Goal: Obtain resource: Download file/media

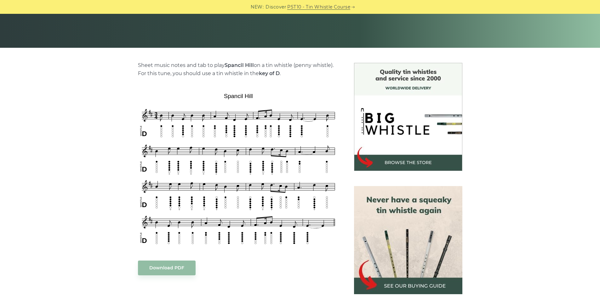
scroll to position [126, 0]
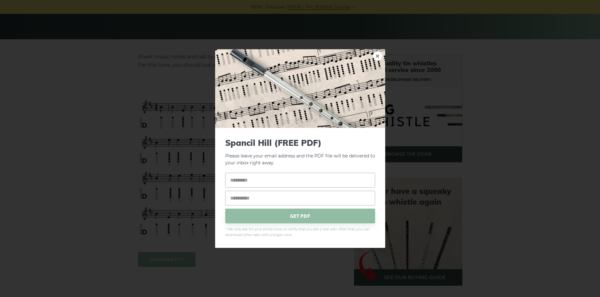
click at [377, 57] on link "×" at bounding box center [377, 55] width 9 height 9
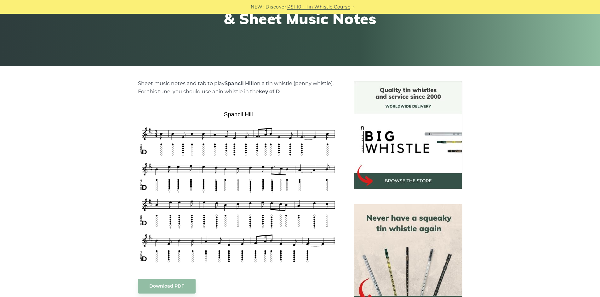
scroll to position [94, 0]
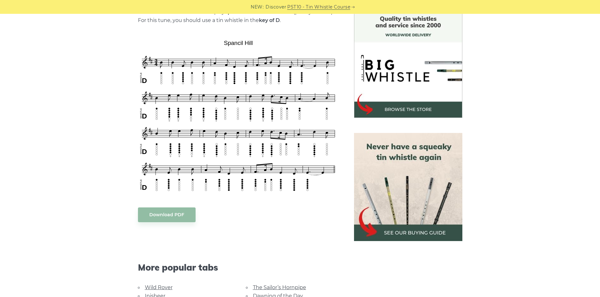
scroll to position [189, 0]
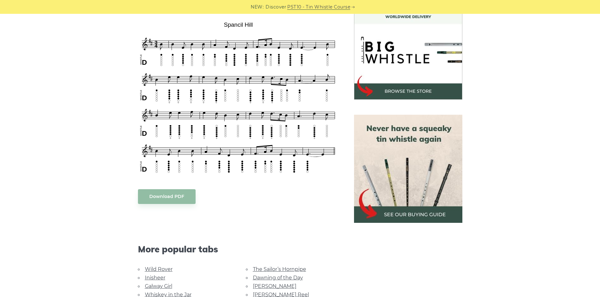
click at [166, 197] on body "NEW: Discover PST10 - Tin Whistle Course Lessons Fingering Charts Tabs & Notes …" at bounding box center [300, 295] width 600 height 968
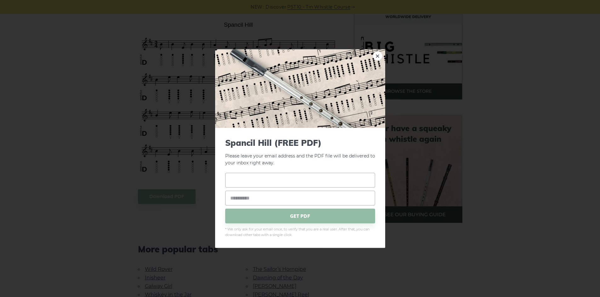
click at [247, 183] on input "text" at bounding box center [300, 180] width 150 height 15
type input "**********"
click at [265, 198] on input "email" at bounding box center [300, 198] width 150 height 15
type input "**********"
click at [272, 217] on span "GET PDF" at bounding box center [300, 216] width 150 height 15
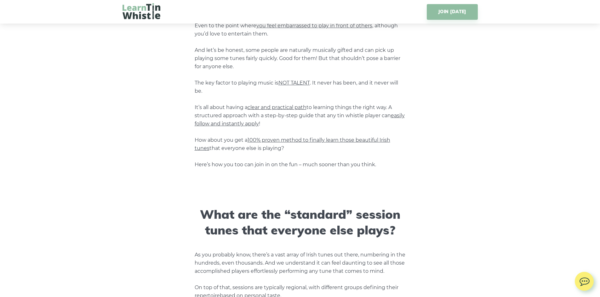
scroll to position [598, 0]
